Goal: Obtain resource: Obtain resource

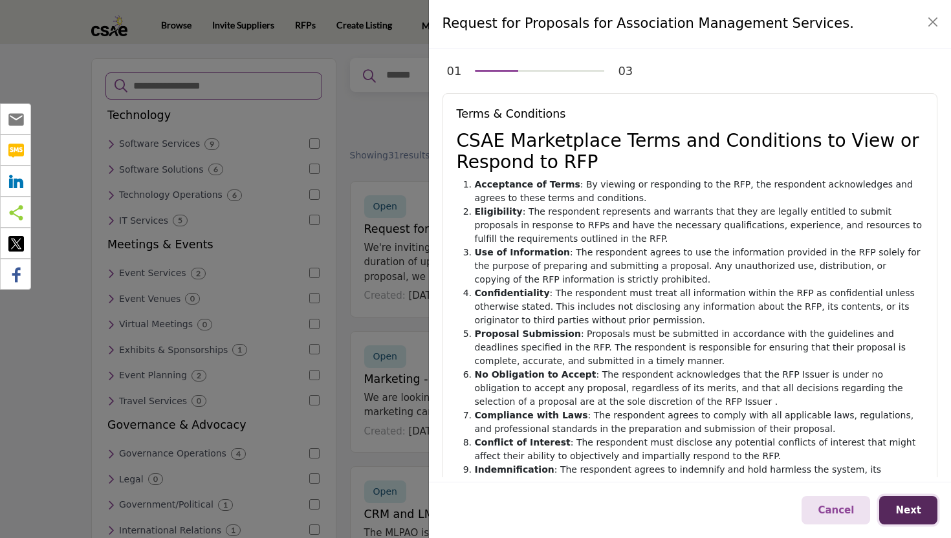
click at [922, 512] on button "Next" at bounding box center [908, 510] width 58 height 29
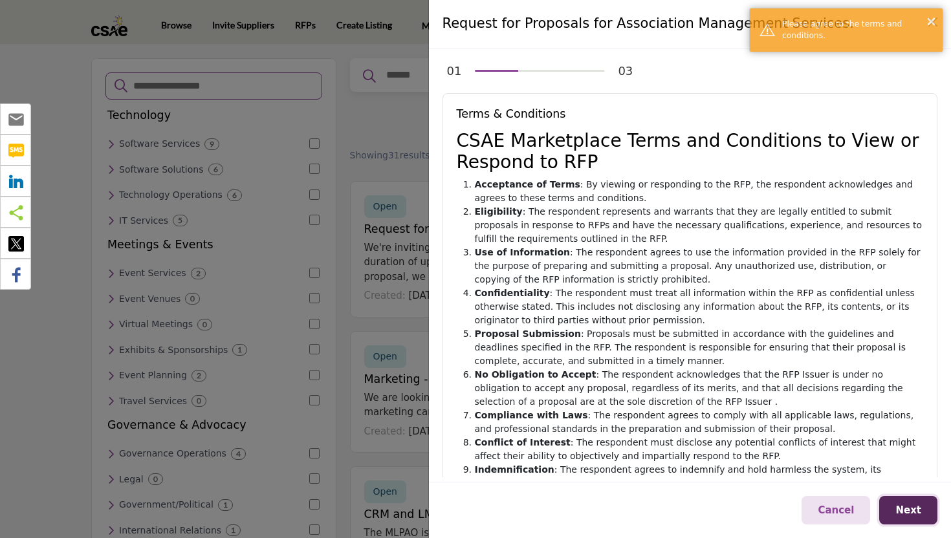
click at [912, 508] on span "Next" at bounding box center [908, 511] width 26 height 12
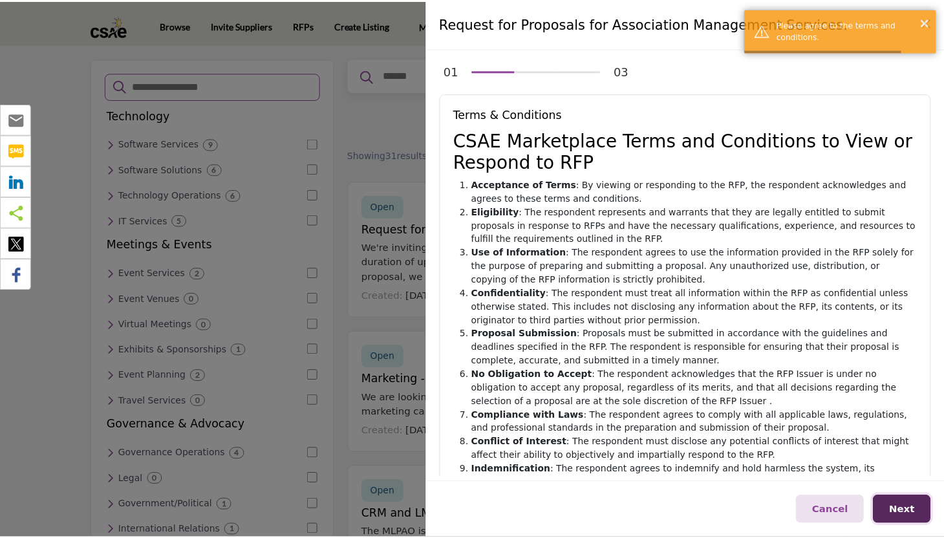
scroll to position [188, 0]
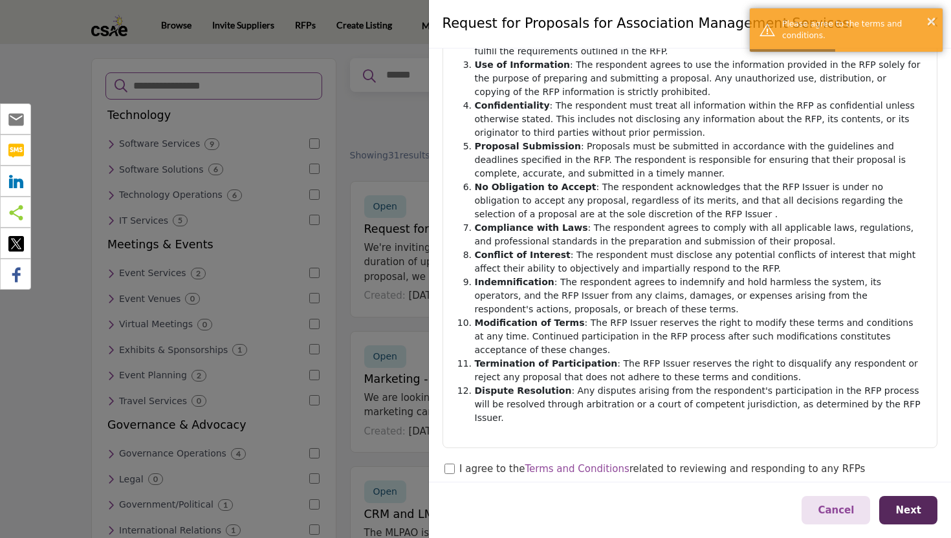
click at [460, 462] on div "I agree to the Terms and Conditions related to reviewing and responding to any …" at bounding box center [662, 470] width 406 height 17
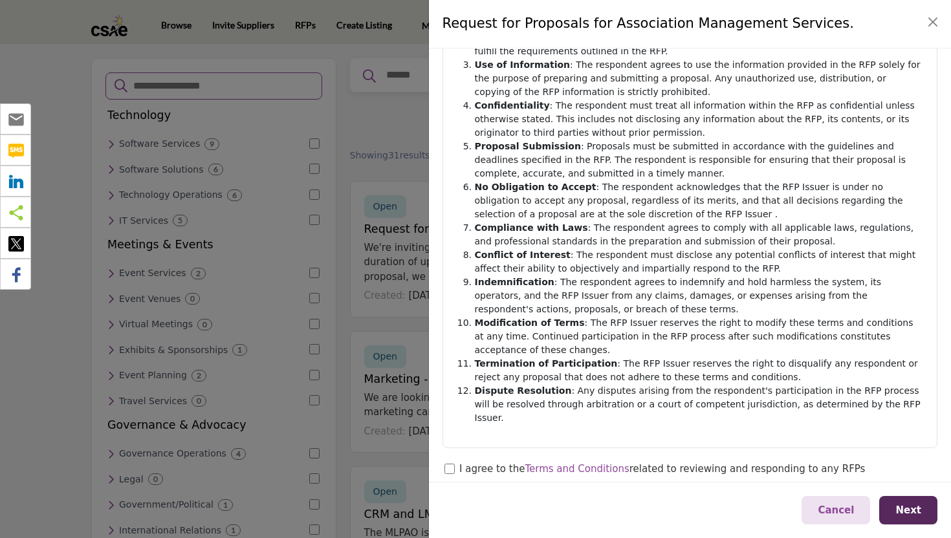
click at [906, 514] on span "Next" at bounding box center [908, 511] width 26 height 12
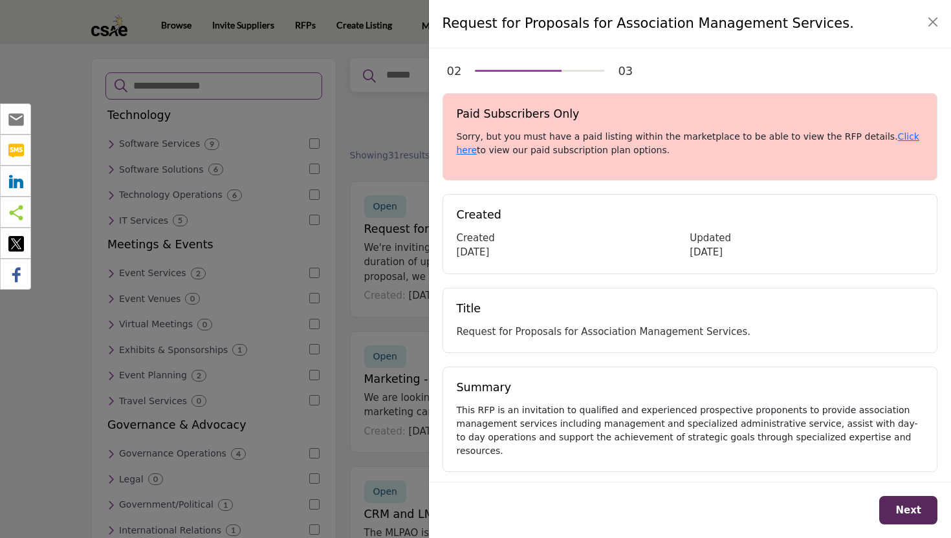
click at [875, 129] on div "Paid Subscribers Only Sorry, but you must have a paid listing within the market…" at bounding box center [689, 136] width 495 height 87
click at [876, 136] on link "Click here" at bounding box center [688, 143] width 462 height 24
click at [925, 16] on button "Close" at bounding box center [933, 22] width 18 height 18
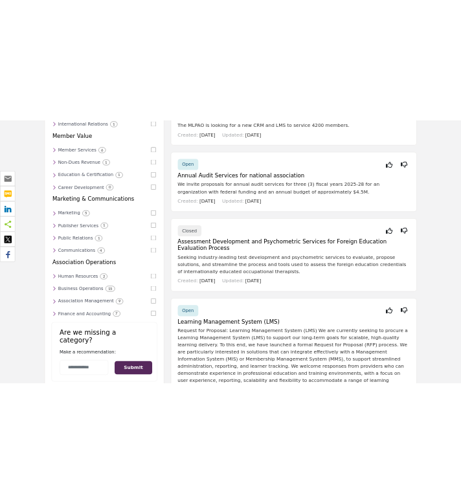
scroll to position [0, 0]
